Goal: Task Accomplishment & Management: Manage account settings

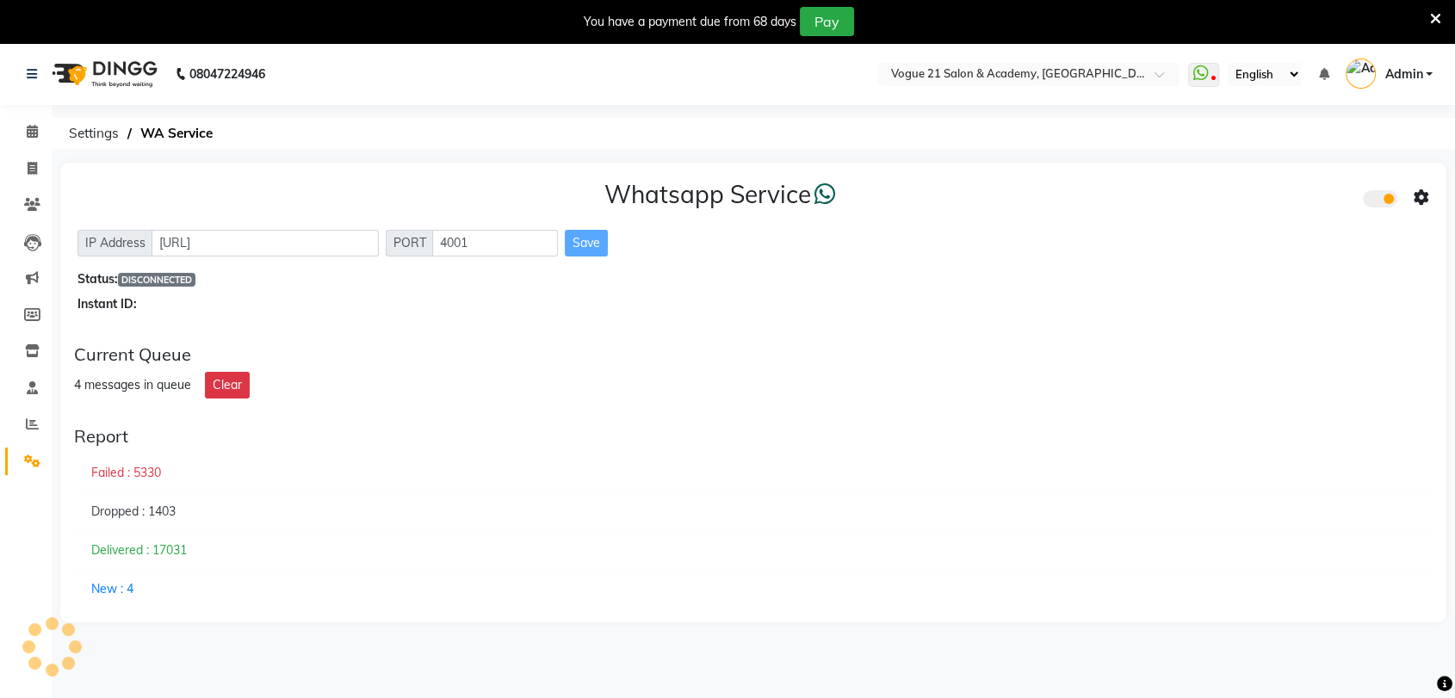
click at [1436, 13] on icon at bounding box center [1435, 19] width 11 height 16
